Goal: Use online tool/utility: Utilize a website feature to perform a specific function

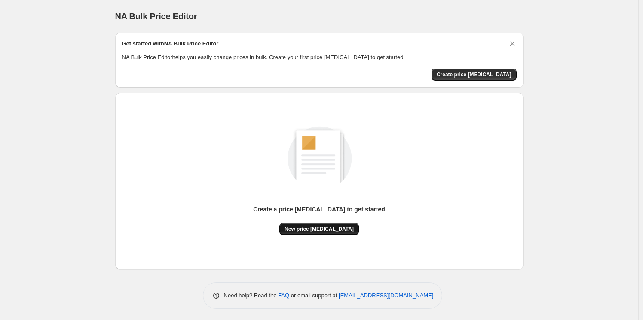
click at [335, 226] on button "New price [MEDICAL_DATA]" at bounding box center [318, 229] width 79 height 12
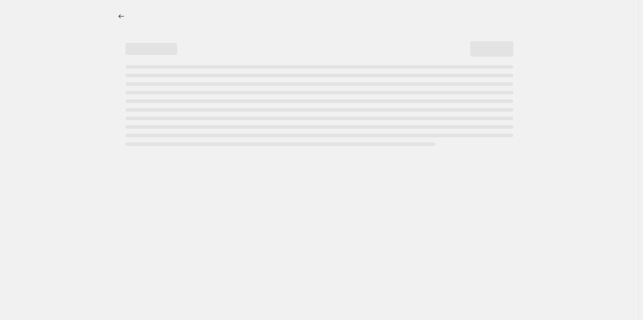
select select "percentage"
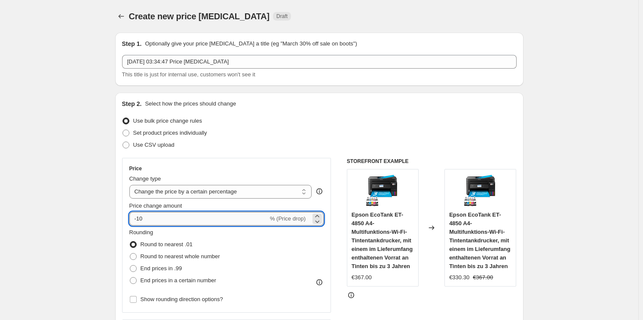
click at [227, 223] on input "-10" at bounding box center [198, 219] width 139 height 14
type input "-1"
type input "-8"
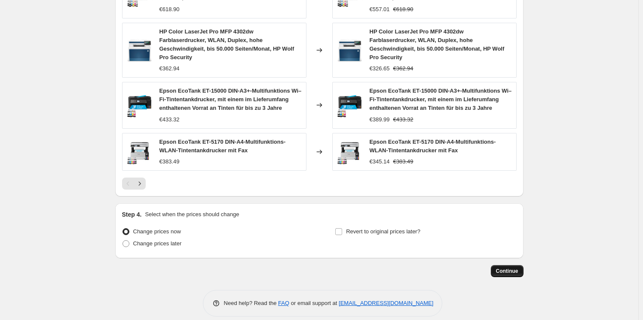
type input "-25"
click at [498, 265] on button "Continue" at bounding box center [507, 271] width 33 height 12
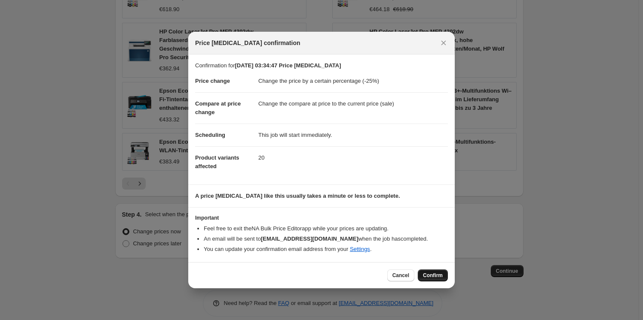
click at [440, 278] on span "Confirm" at bounding box center [433, 275] width 20 height 7
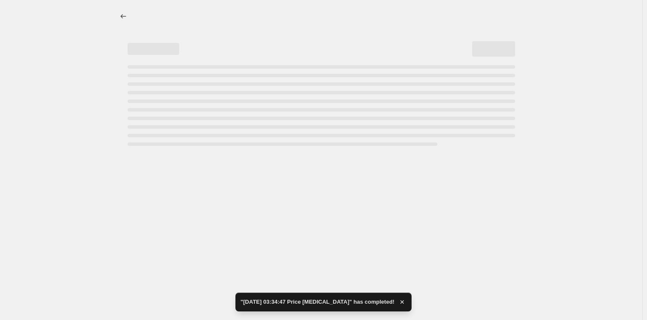
select select "percentage"
